Goal: Obtain resource: Obtain resource

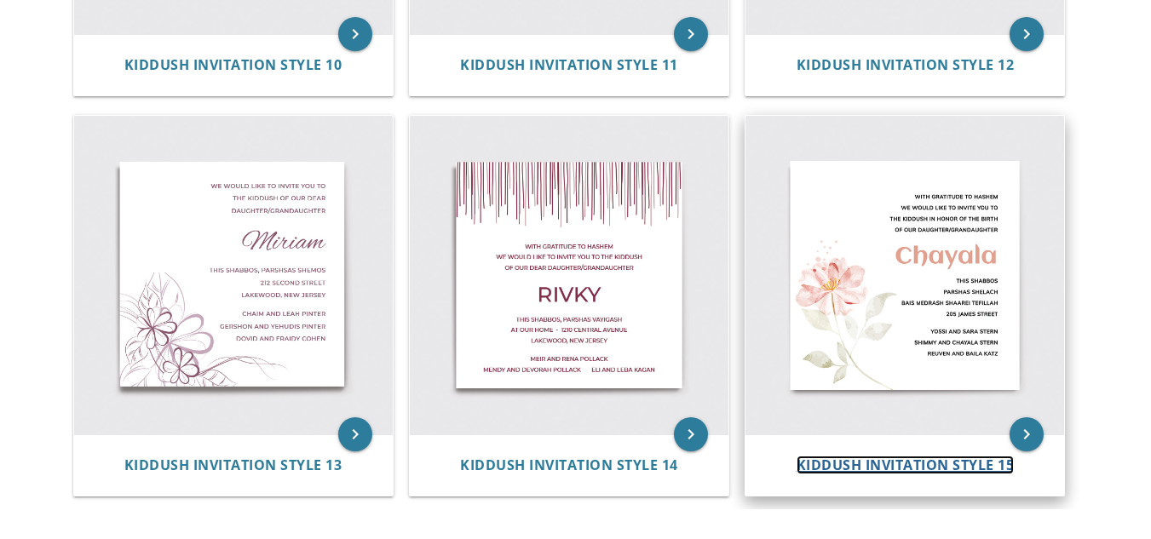
click at [925, 147] on div "keyboard_arrow_right Kiddush Invitation Style 15" at bounding box center [905, 306] width 320 height 382
click at [925, 147] on img at bounding box center [905, 275] width 319 height 319
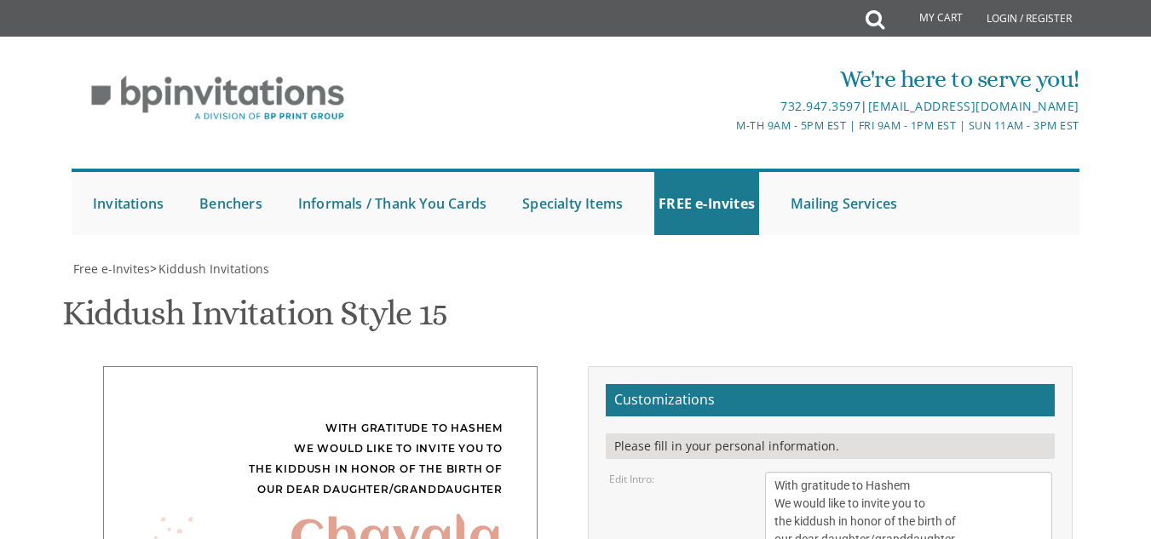
scroll to position [200, 0]
click at [980, 472] on textarea "With gratitude to Hashem We would like to invite you to the kiddush in honor of…" at bounding box center [908, 513] width 286 height 82
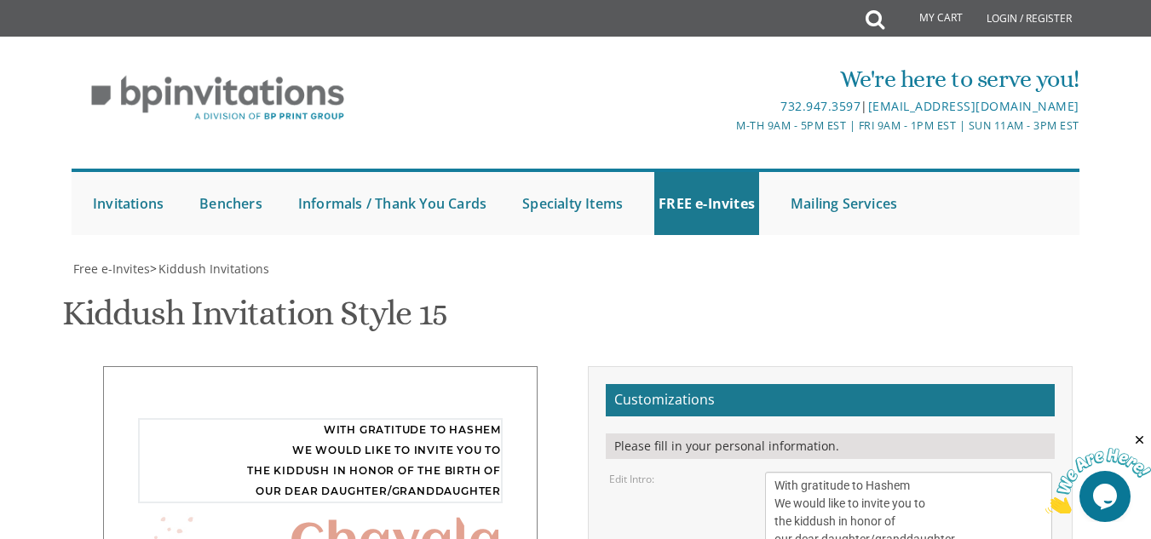
scroll to position [331, 0]
type textarea "With gratitude to Hashem We would like to invite you to the kiddush in honor of…"
type textarea "C"
type textarea "[PERSON_NAME]"
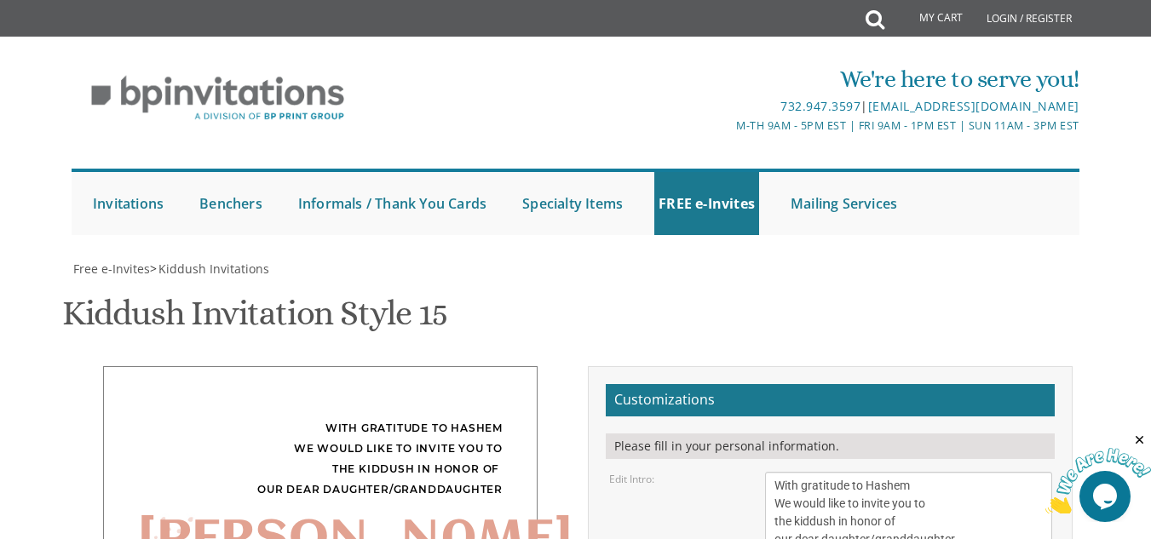
drag, startPoint x: 862, startPoint y: 358, endPoint x: 820, endPoint y: 364, distance: 43.0
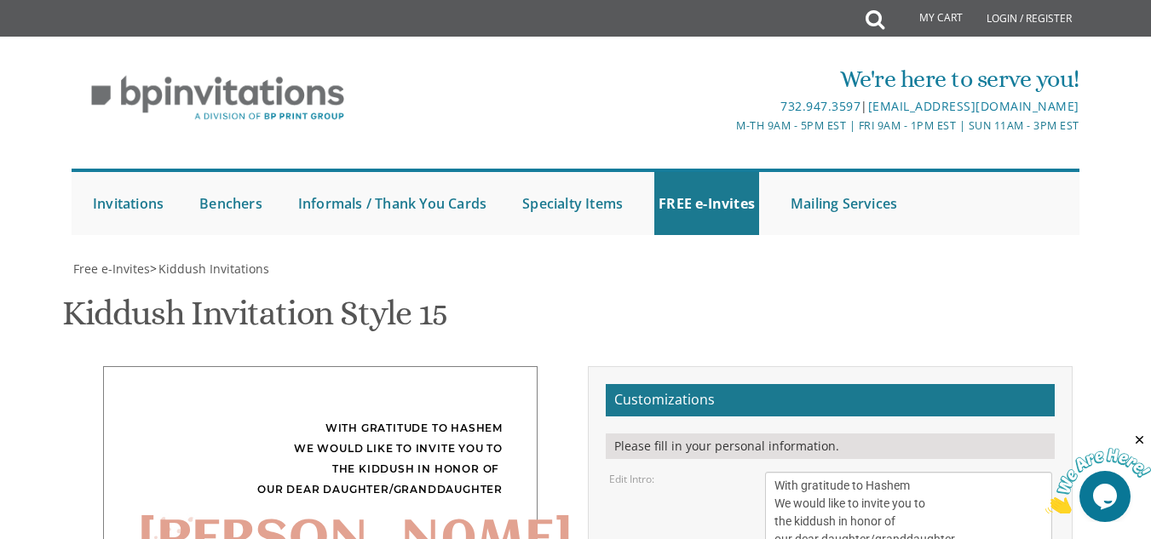
drag, startPoint x: 876, startPoint y: 331, endPoint x: 652, endPoint y: 325, distance: 224.2
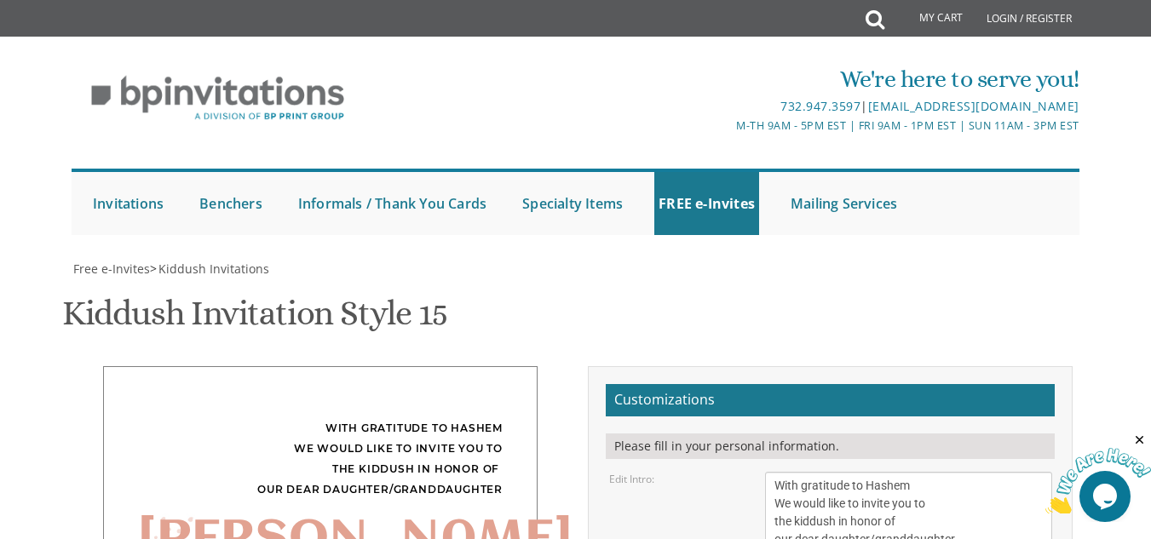
type textarea "This Shabbos Parshas Nitzavim at our home (for men only) [STREET_ADDRESS]"
drag, startPoint x: 901, startPoint y: 336, endPoint x: 607, endPoint y: 159, distance: 342.8
type textarea "[PERSON_NAME] and [PERSON_NAME] [PERSON_NAME] and [PERSON_NAME] kasryel and [PE…"
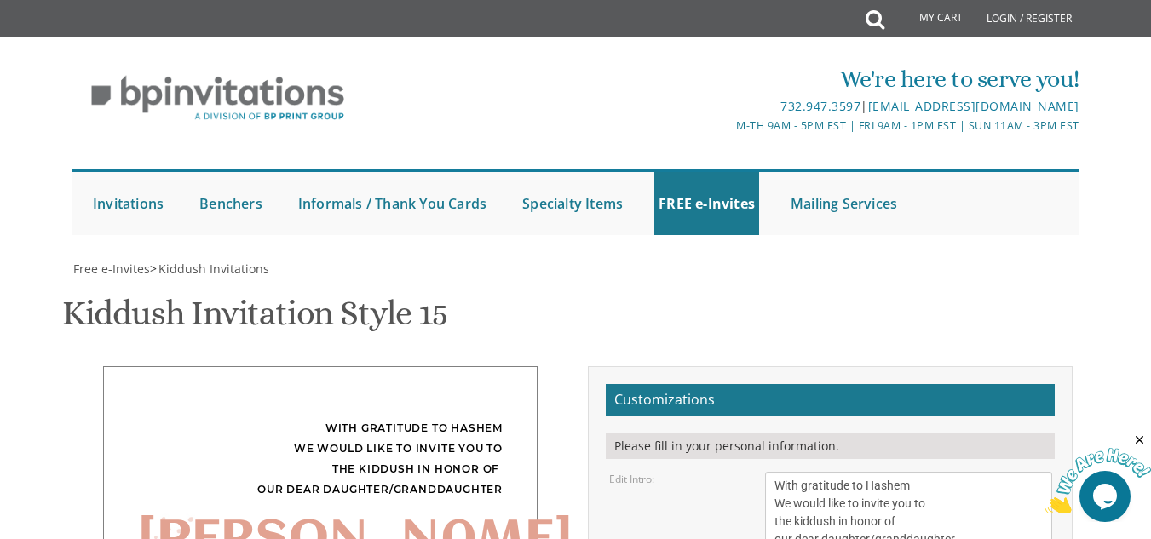
type input "[EMAIL_ADDRESS][DOMAIN_NAME]"
